Goal: Complete application form

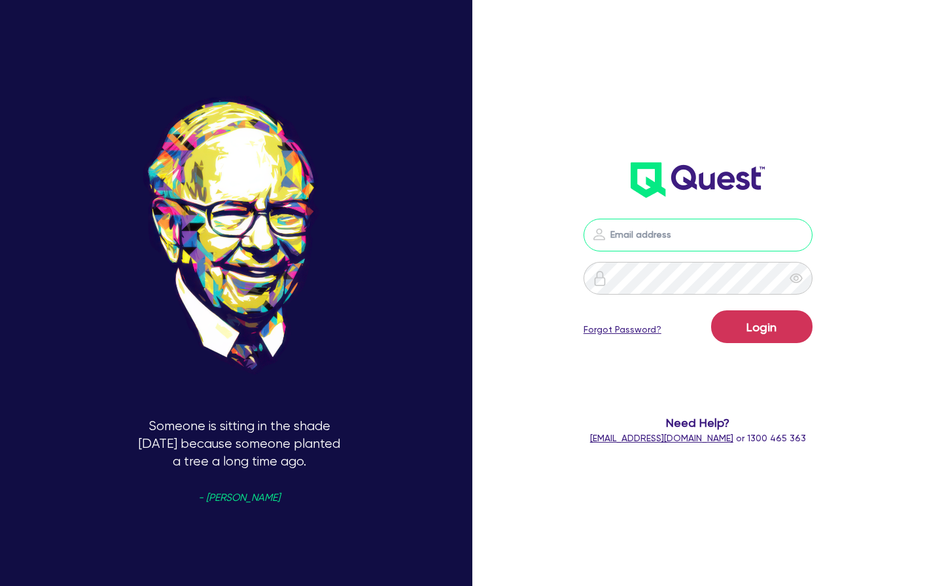
type input "[PERSON_NAME][EMAIL_ADDRESS][PERSON_NAME][DOMAIN_NAME]"
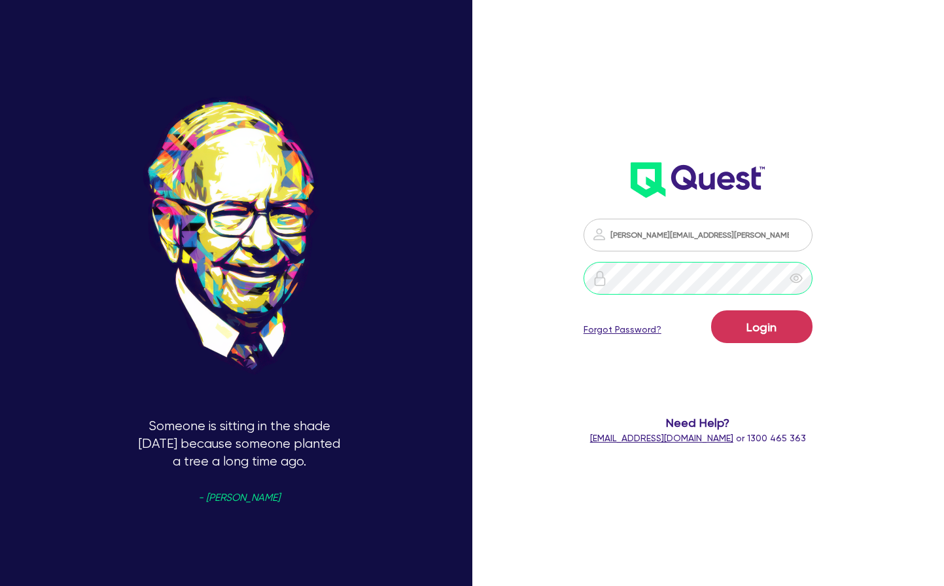
click at [762, 327] on button "Login" at bounding box center [761, 326] width 101 height 33
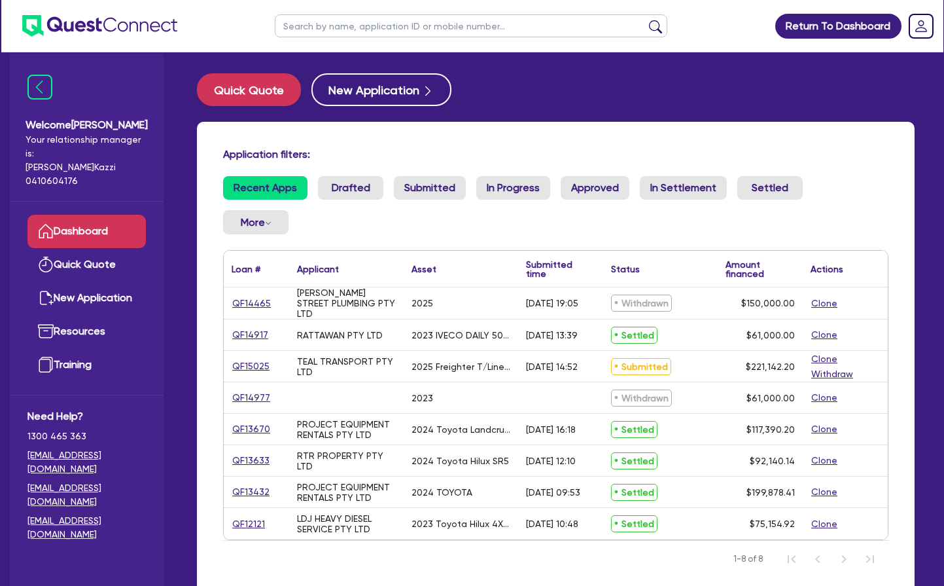
click at [254, 364] on link "QF15025" at bounding box center [251, 366] width 39 height 15
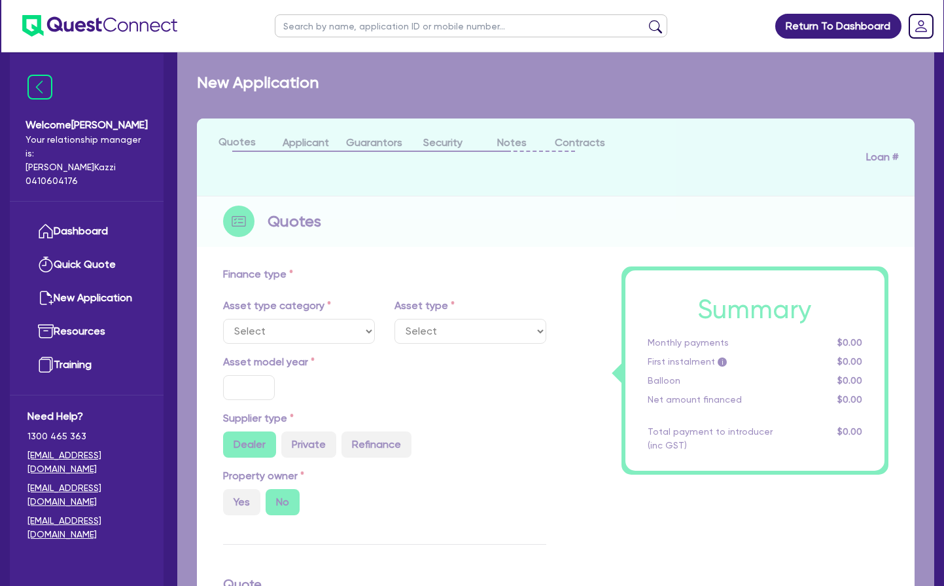
select select "PRIMARY_ASSETS"
type input "2025"
radio input "true"
type input "228,142.2"
type input "7,000"
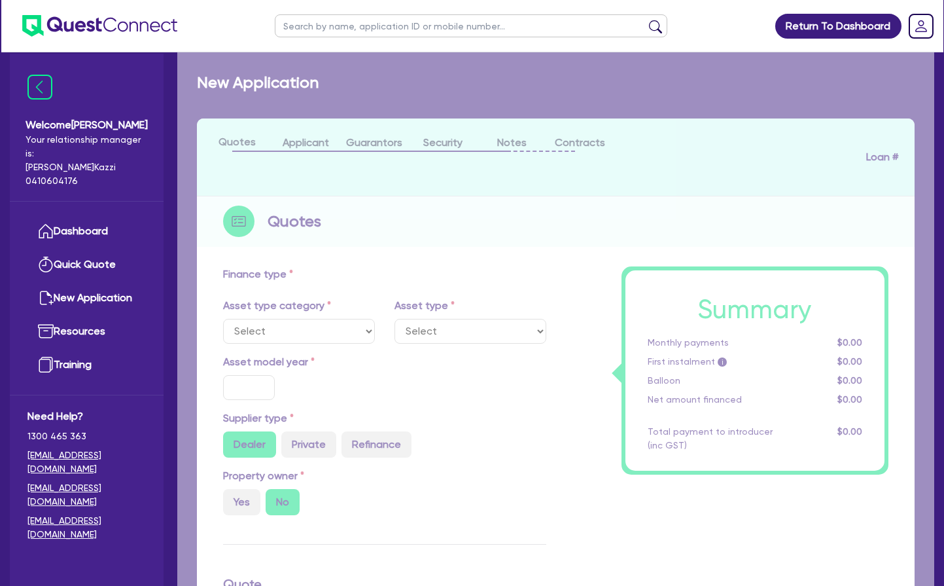
type input "20"
type input "45,628.44"
type input "3"
type input "6,634.27"
type input "6.99"
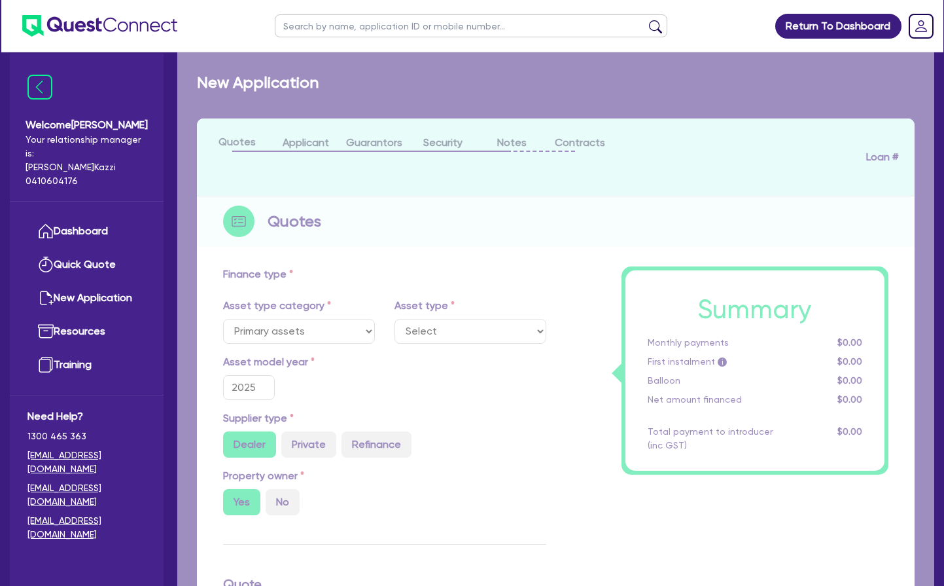
select select "TRAILERS"
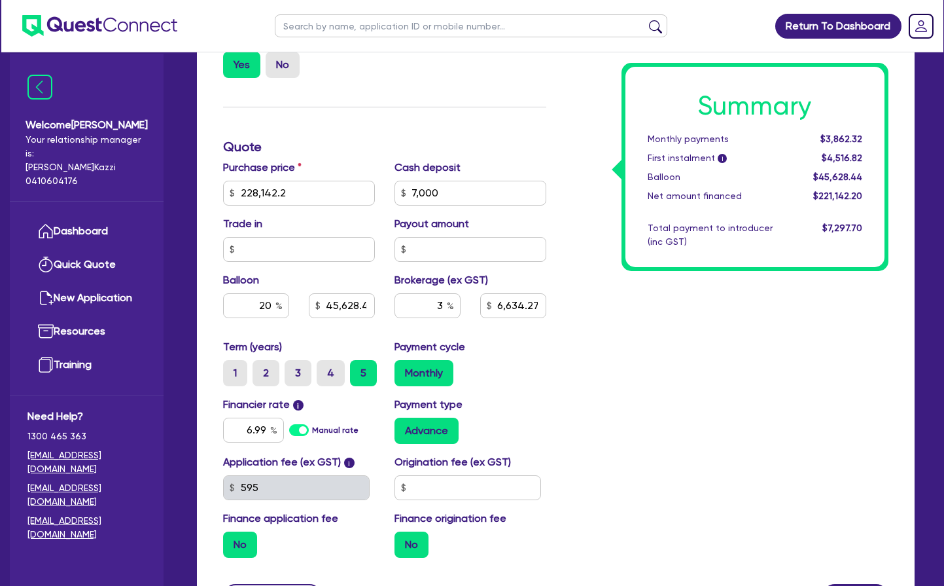
scroll to position [465, 0]
drag, startPoint x: 444, startPoint y: 303, endPoint x: 446, endPoint y: 334, distance: 30.8
click at [444, 303] on input "3" at bounding box center [428, 305] width 66 height 25
type input "2.5"
type input "228,142.2"
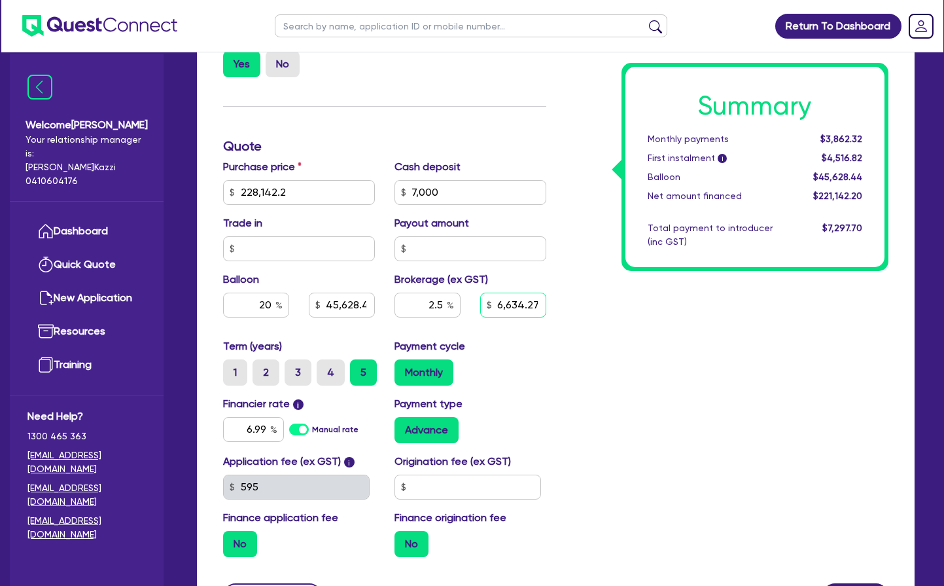
type input "7,000"
type input "45,628.44"
type input "6,634.27"
type input "228,142.2"
type input "7,000"
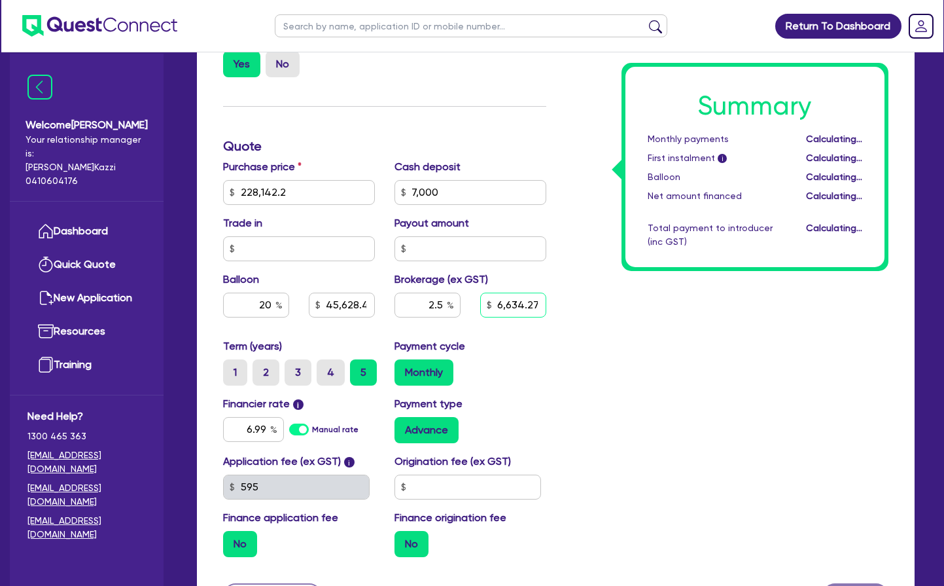
type input "45,628.44"
type input "5,528.56"
type input "228,142.2"
type input "7,000"
type input "45,628.44"
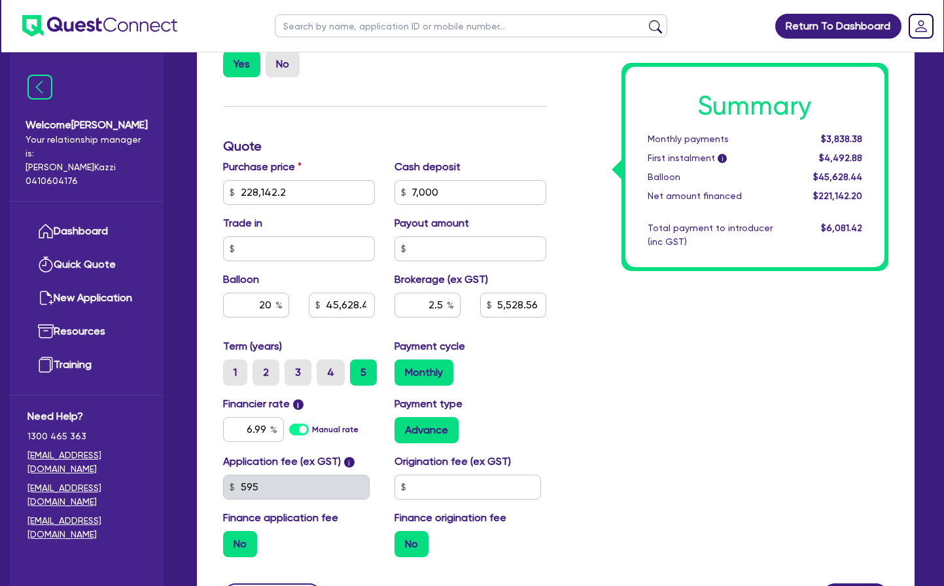
type input "5,528.56"
type input "228,142.2"
type input "7,000"
type input "45,628.44"
type input "5,528.56"
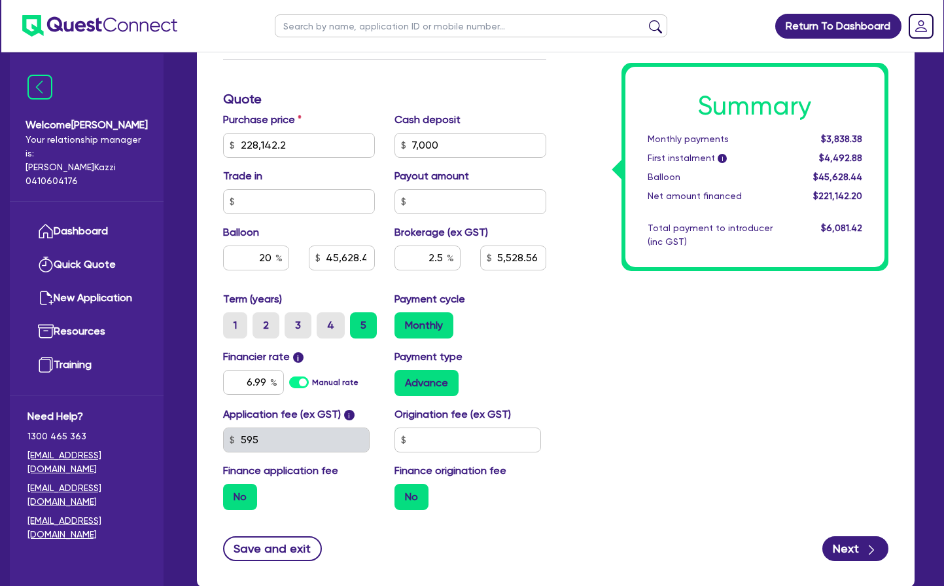
scroll to position [511, 0]
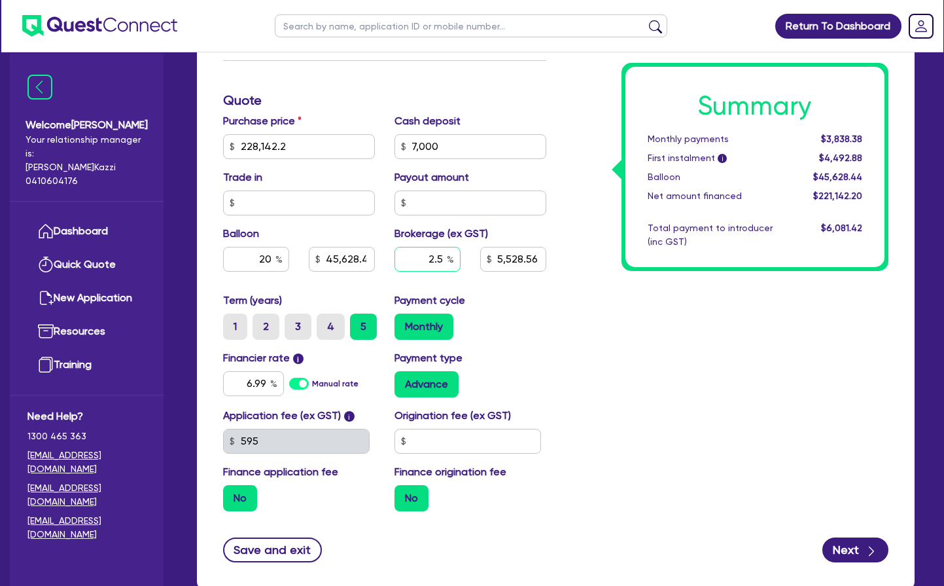
click at [433, 256] on input "2.5" at bounding box center [428, 259] width 66 height 25
click at [423, 257] on input "2.5" at bounding box center [428, 259] width 66 height 25
click at [424, 257] on input "2.5" at bounding box center [428, 259] width 66 height 25
type input "3"
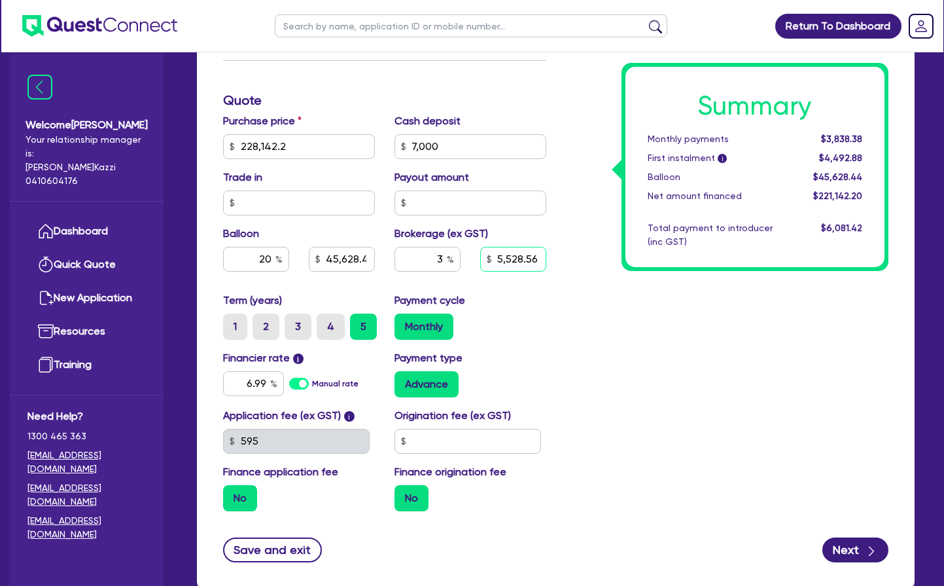
type input "228,142.2"
type input "7,000"
type input "45,628.44"
type input "5,528.56"
type input "228,142.2"
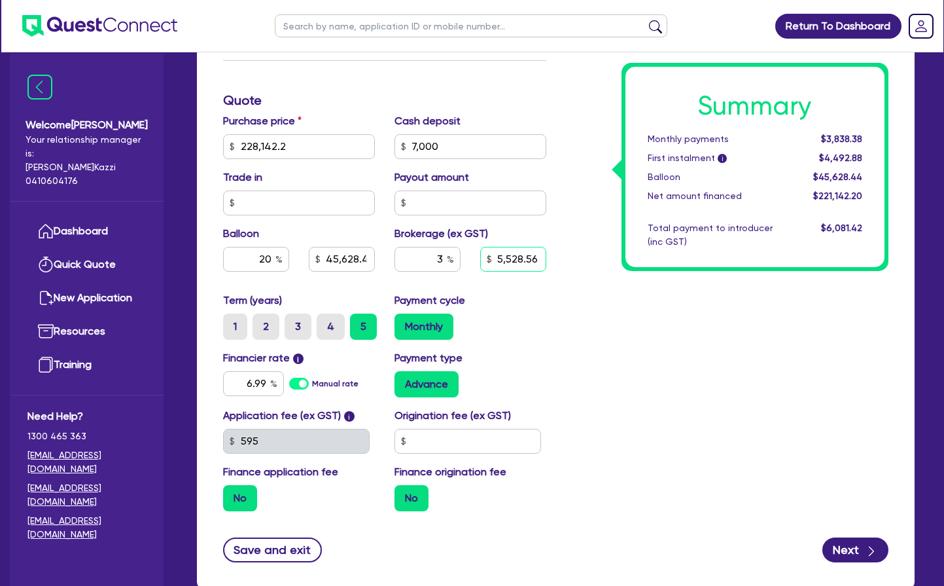
type input "7,000"
type input "45,628.44"
type input "6,634.27"
type input "228,142.2"
type input "7,000"
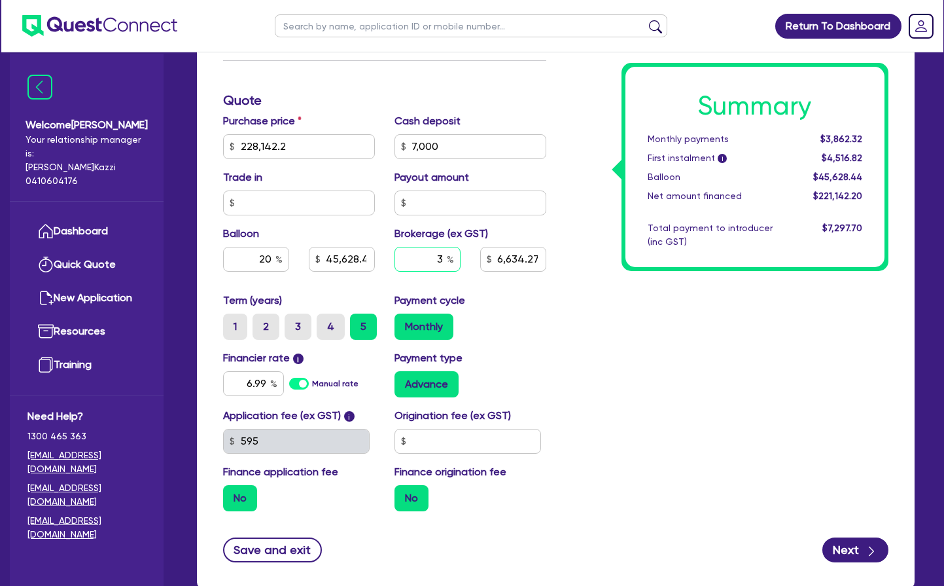
type input "45,628.44"
type input "6,634.27"
click at [440, 256] on input "3" at bounding box center [428, 259] width 66 height 25
type input "228,142.2"
type input "7,000"
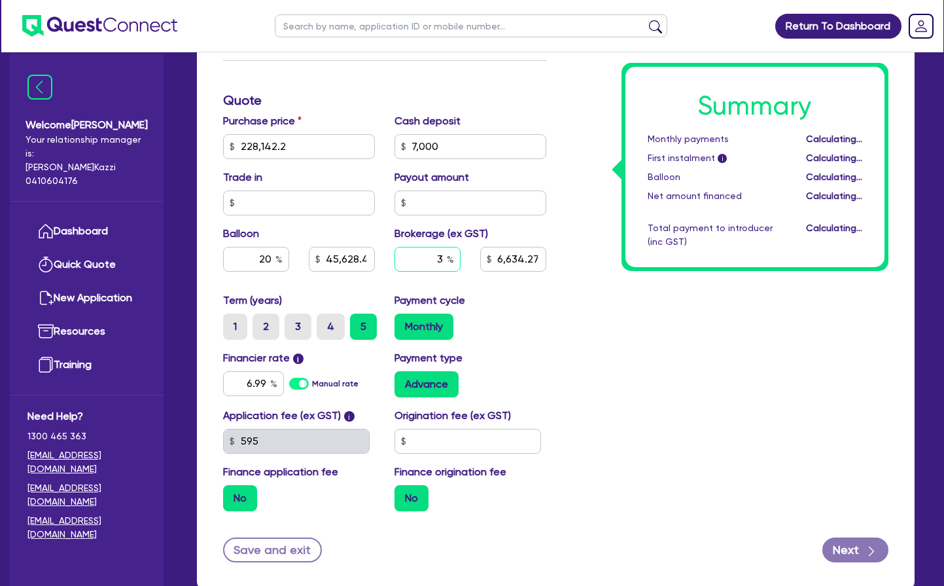
type input "45,628.44"
type input "6,634.27"
type input "2.5"
type input "228,142.2"
type input "7,000"
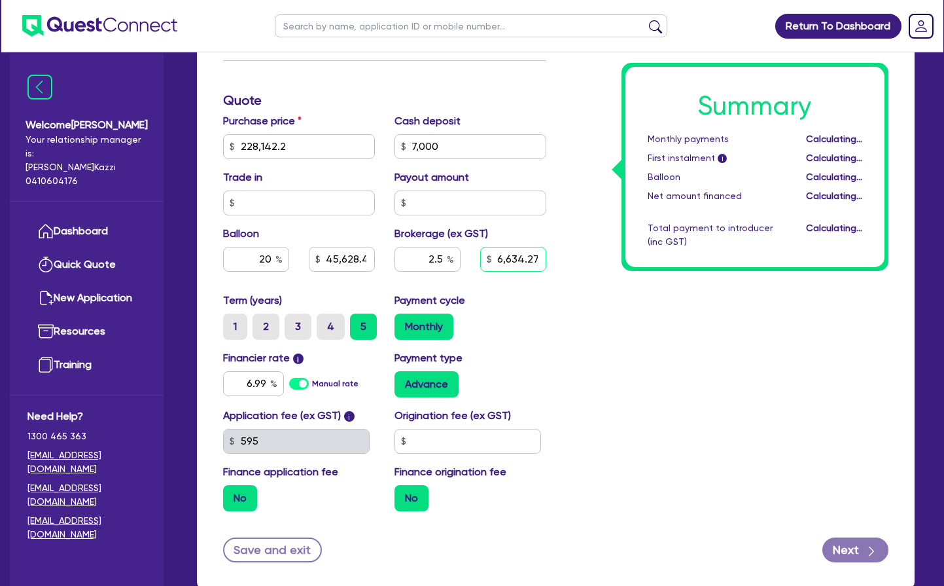
type input "45,628.44"
type input "6,634.27"
type input "228,142.2"
type input "7,000"
type input "45,628.44"
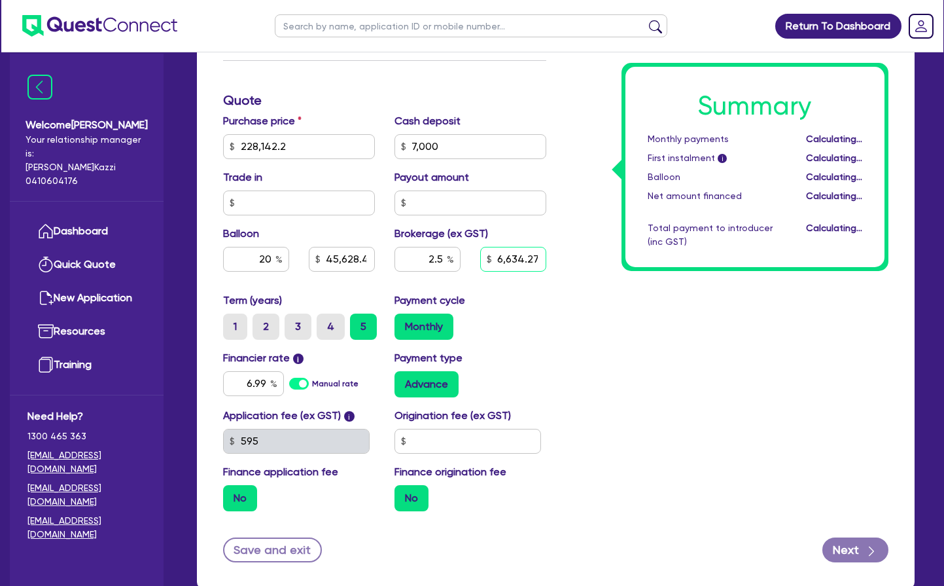
type input "5,528.56"
type input "228,142.2"
type input "7,000"
type input "45,628.44"
type input "5,528.56"
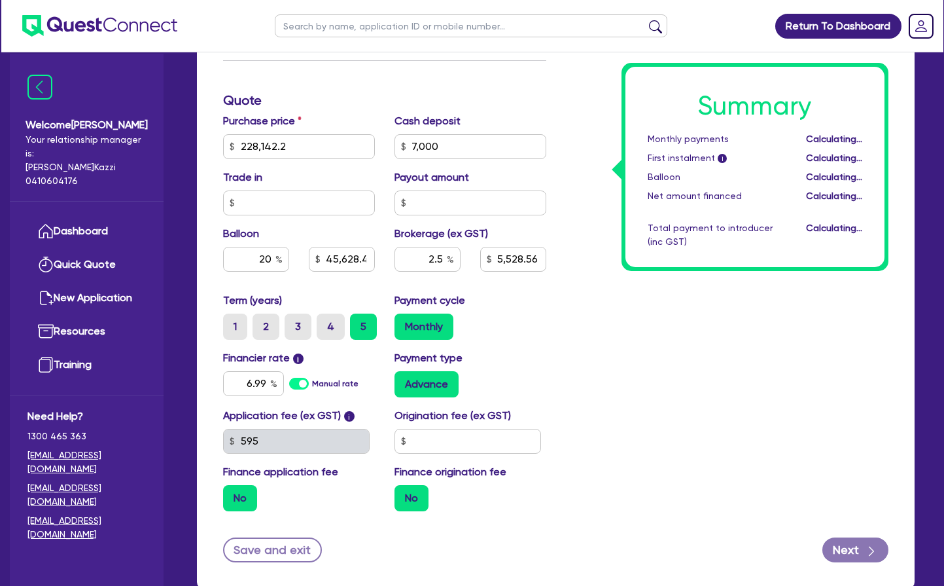
type input "228,142.2"
type input "7,000"
type input "45,628.44"
type input "5,528.56"
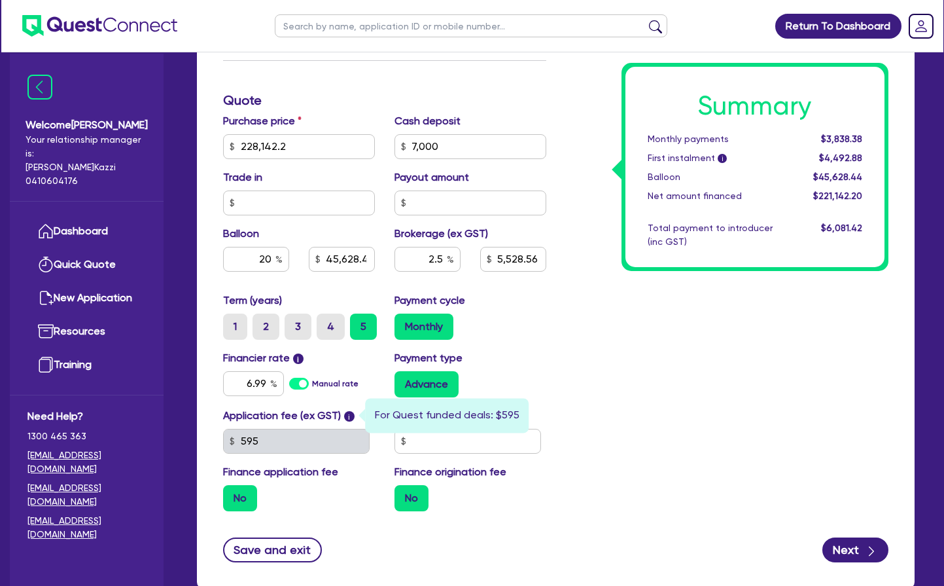
click at [353, 417] on span "i" at bounding box center [349, 416] width 10 height 10
click at [354, 417] on span "i" at bounding box center [349, 416] width 10 height 10
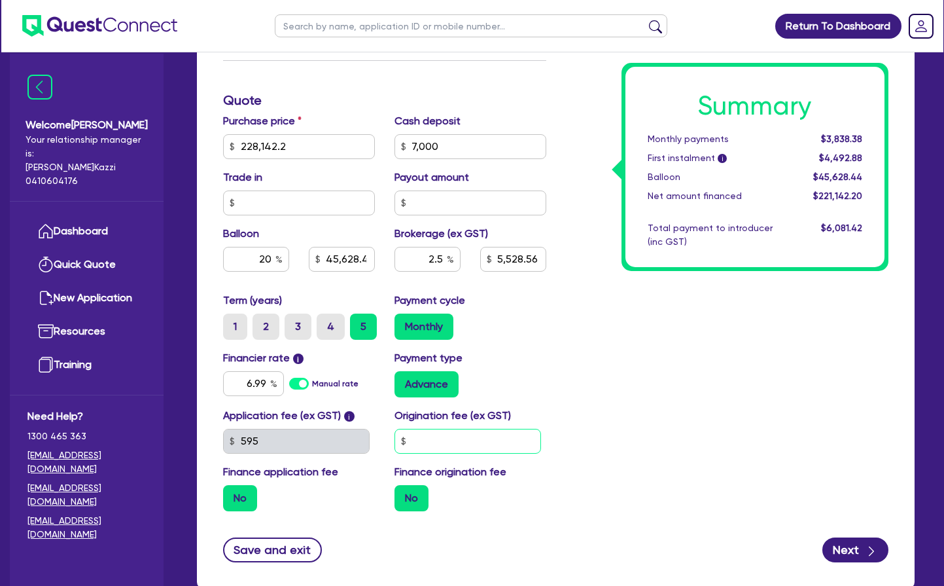
click at [424, 438] on input "text" at bounding box center [468, 441] width 147 height 25
type input "495"
type input "228,142.2"
type input "7,000"
type input "45,628.44"
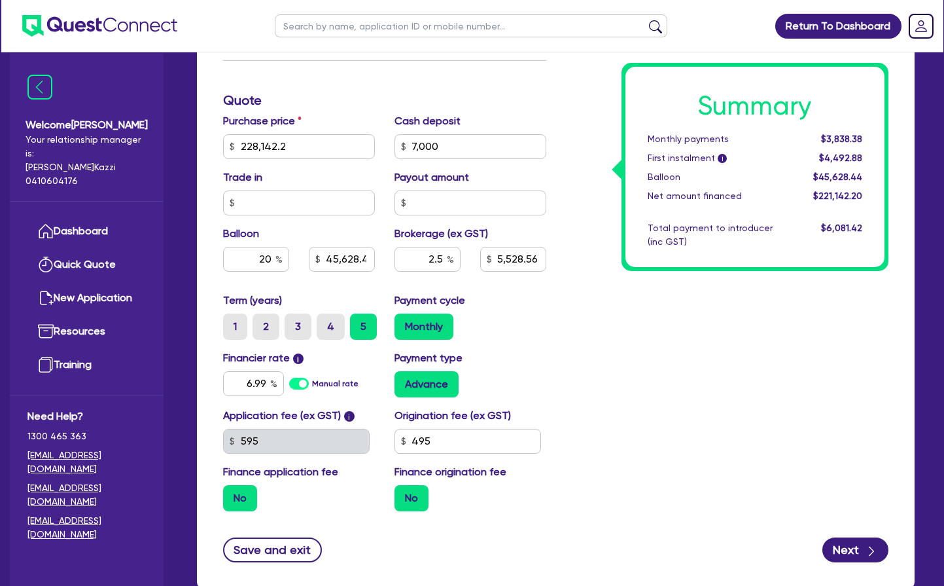
type input "5,528.56"
type input "228,142.2"
type input "7,000"
type input "45,628.44"
type input "5,528.56"
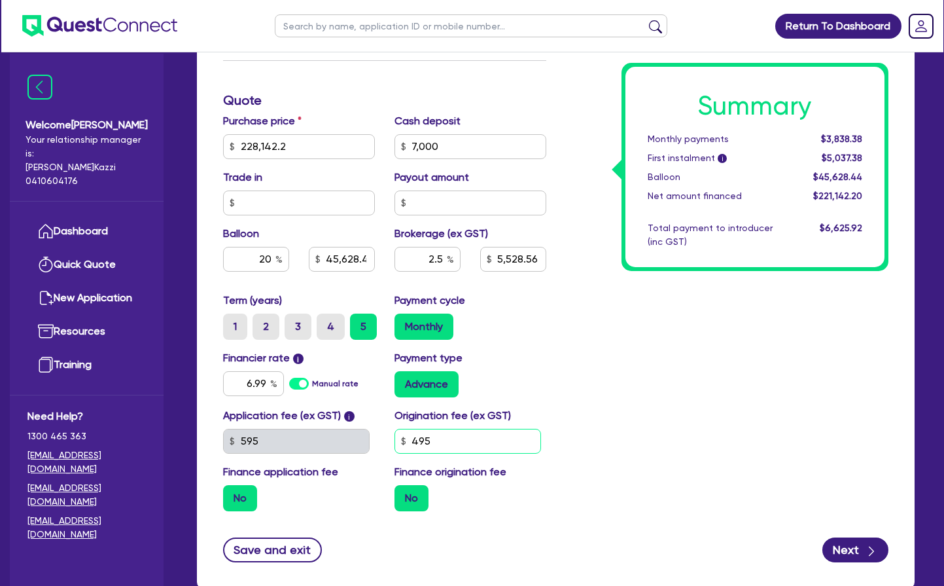
click at [436, 440] on input "495" at bounding box center [468, 441] width 147 height 25
type input "4"
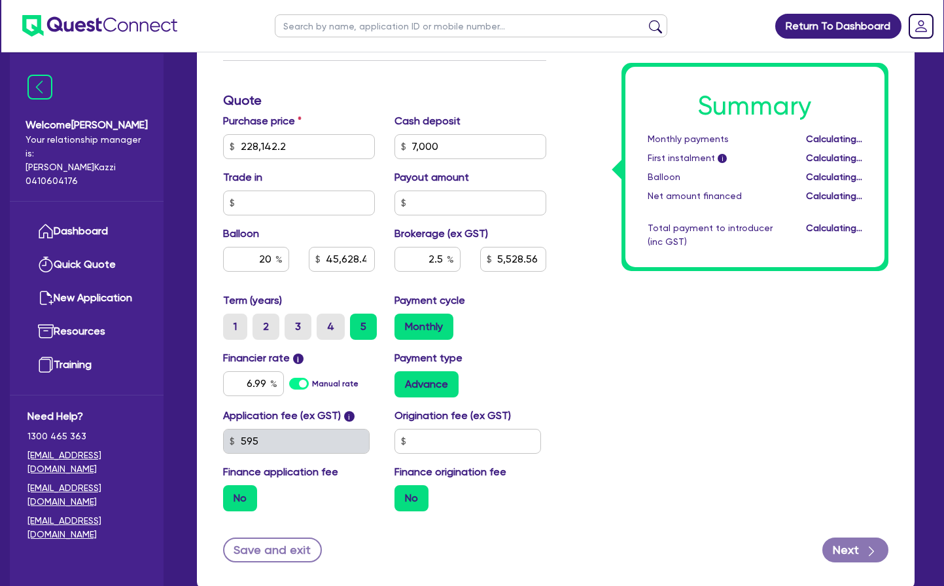
type input "228,142.2"
type input "7,000"
type input "45,628.44"
type input "5,528.56"
type input "228,142.2"
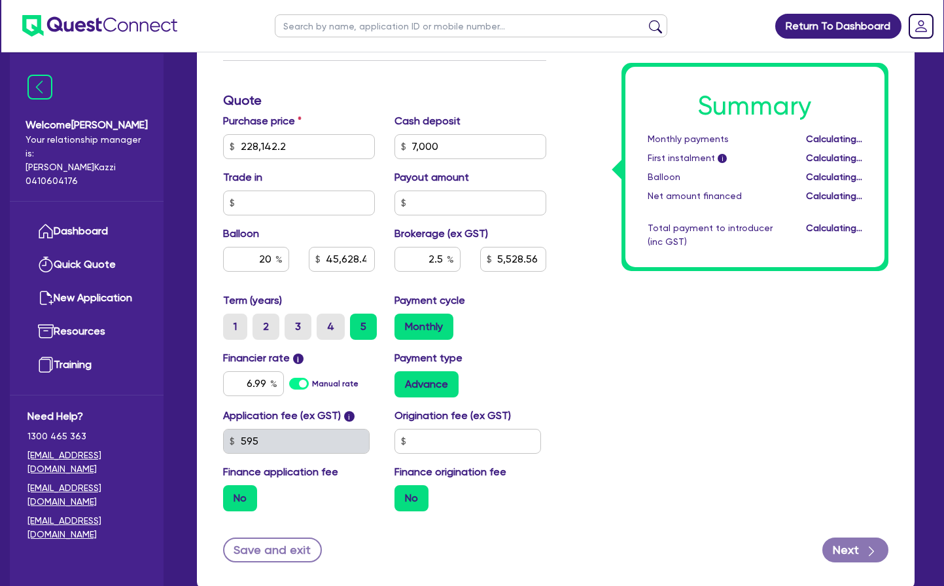
type input "7,000"
type input "45,628.44"
type input "5,528.56"
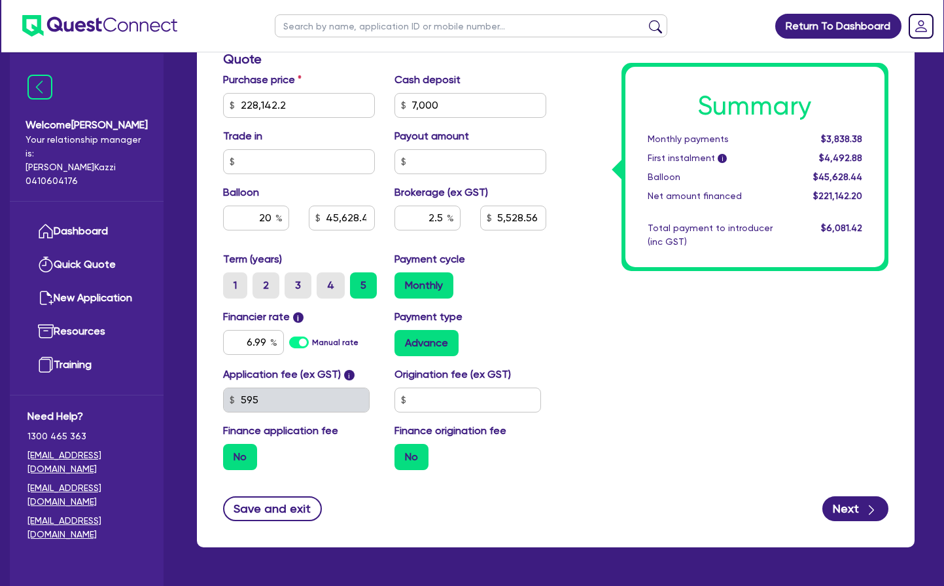
scroll to position [562, 0]
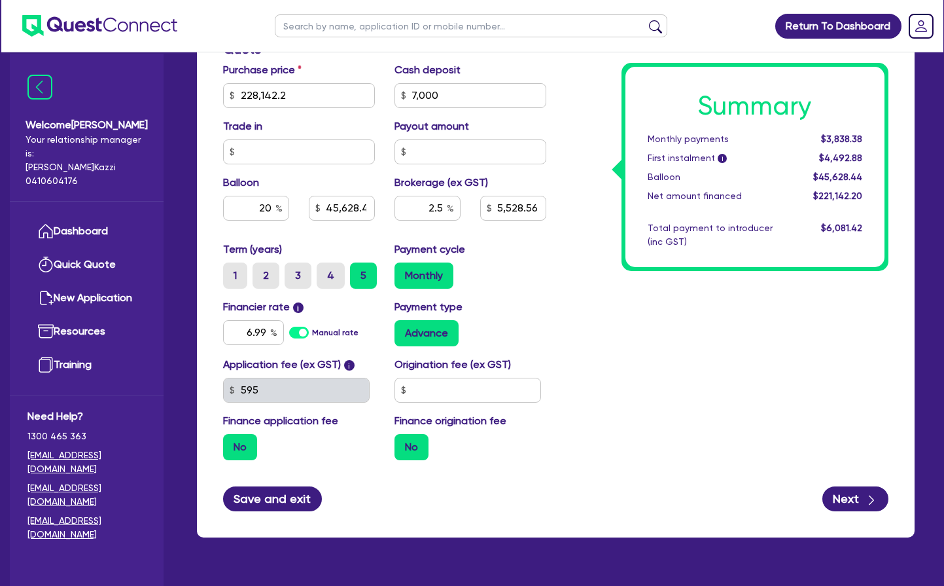
click at [290, 497] on button "Save and exit" at bounding box center [272, 498] width 99 height 25
type input "228,142.2"
type input "7,000"
type input "45,628.44"
type input "5,528.56"
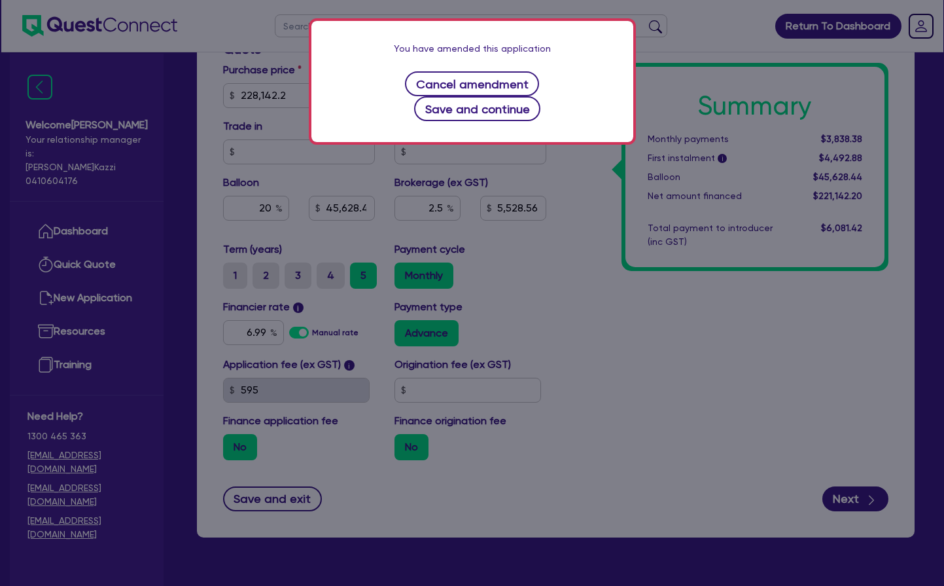
click at [486, 110] on button "Save and continue" at bounding box center [477, 108] width 126 height 25
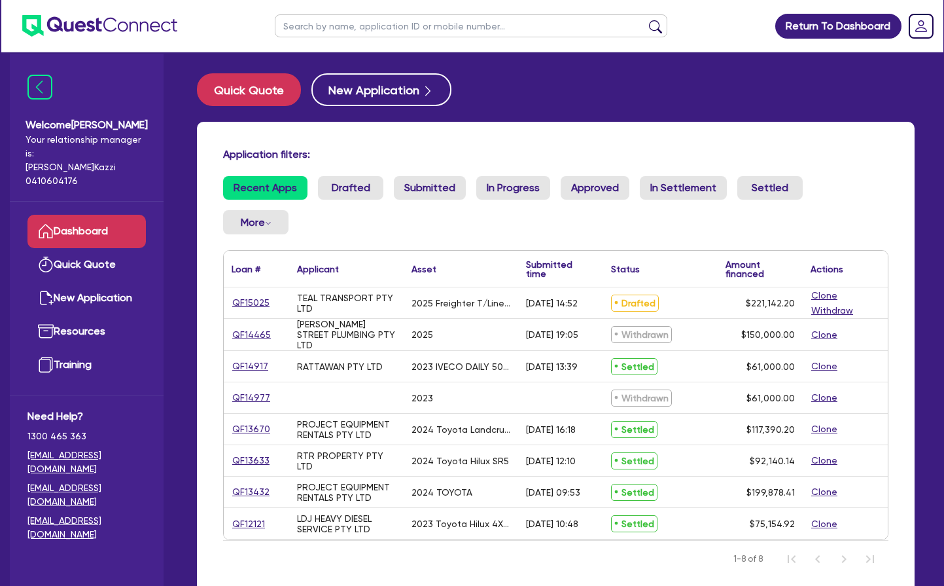
click at [258, 301] on link "QF15025" at bounding box center [251, 302] width 39 height 15
select select "PRIMARY_ASSETS"
select select "TRAILERS"
click at [253, 300] on link "QF15025" at bounding box center [251, 302] width 39 height 15
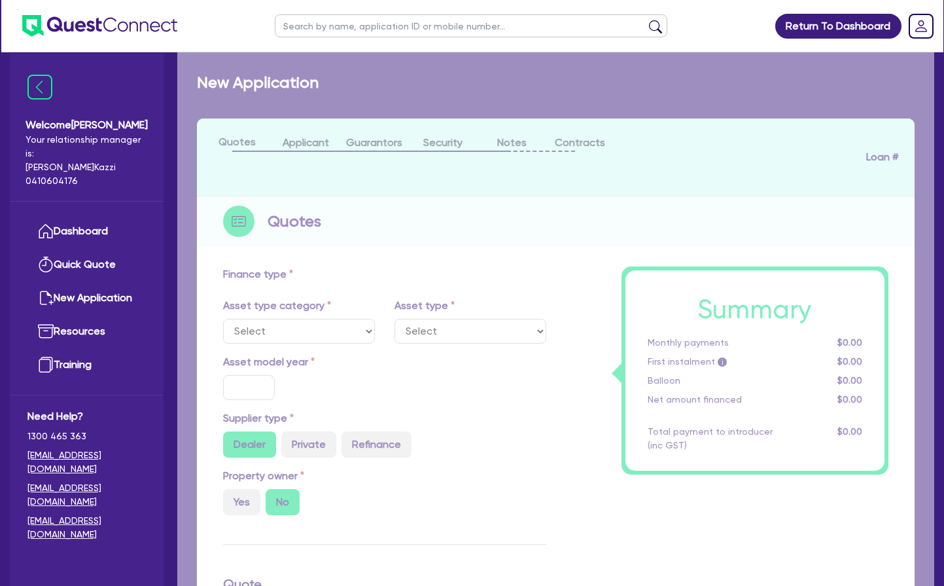
select select "PRIMARY_ASSETS"
type input "2025"
radio input "true"
type input "228,142.2"
type input "7,000"
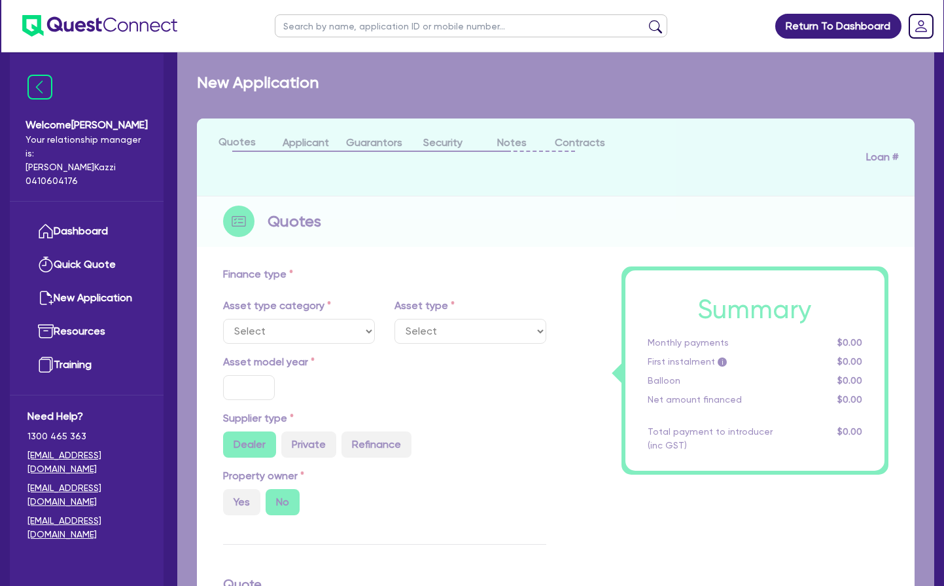
type input "20"
type input "45,628.44"
type input "2.5"
type input "5,528.56"
type input "6.99"
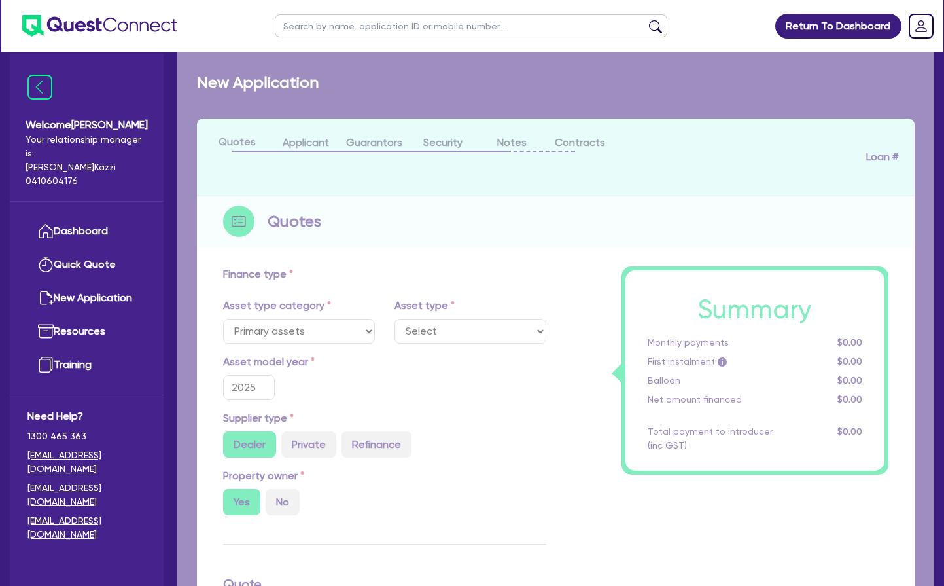
select select "TRAILERS"
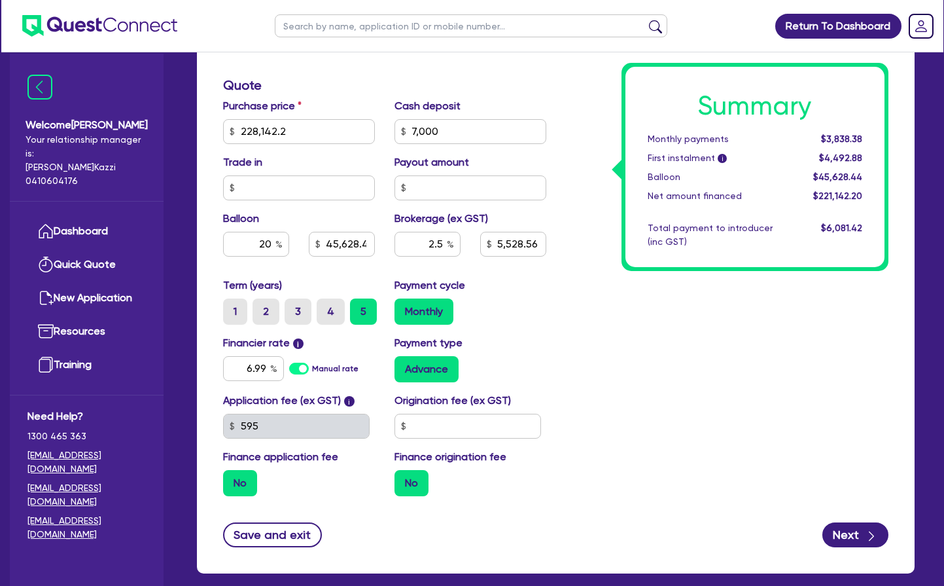
scroll to position [527, 0]
